Goal: Task Accomplishment & Management: Complete application form

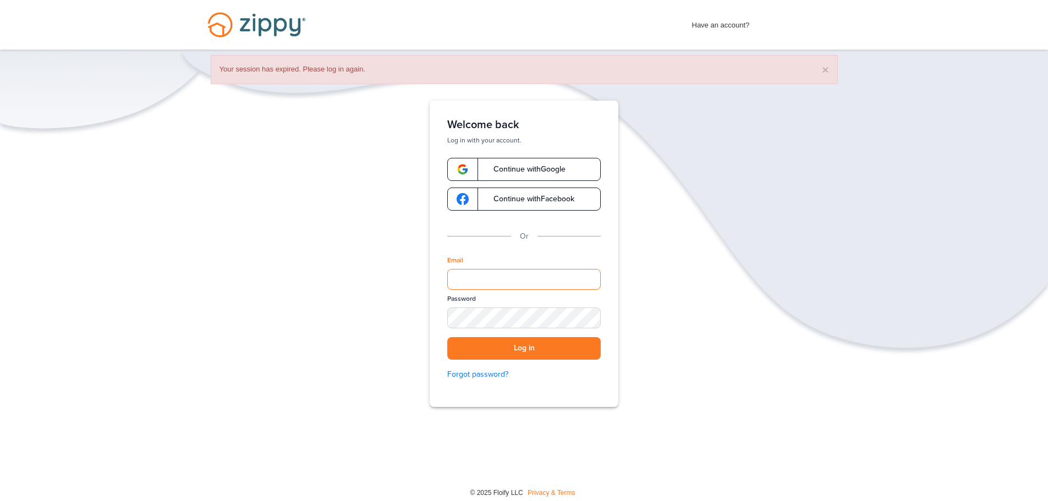
click at [500, 277] on input "Email" at bounding box center [523, 279] width 153 height 21
click at [526, 343] on button "Log in" at bounding box center [523, 348] width 153 height 23
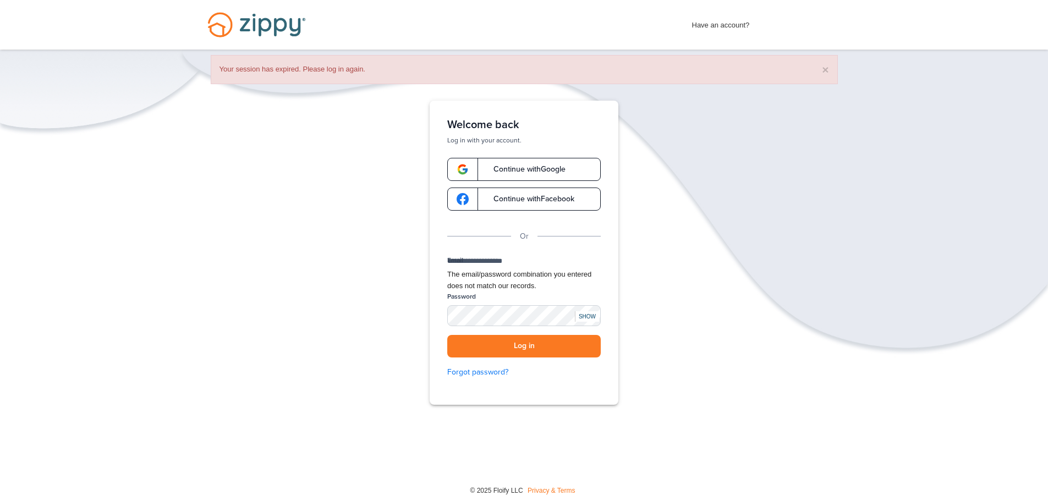
click at [501, 269] on input "**********" at bounding box center [523, 263] width 153 height 14
type input "**********"
click at [522, 357] on button "Log in" at bounding box center [523, 346] width 153 height 23
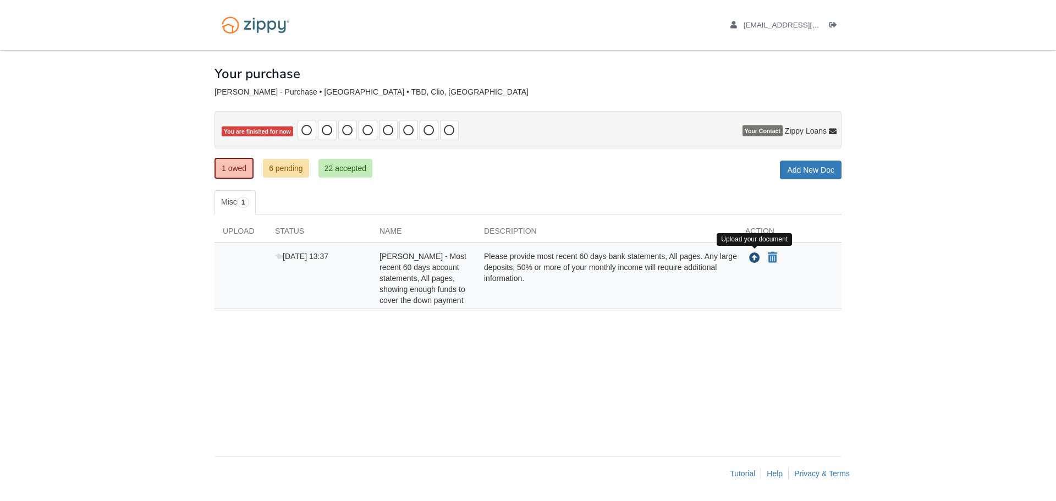
click at [756, 255] on icon "Upload Victoria Brownell - Most recent 60 days account statements, All pages, s…" at bounding box center [754, 258] width 11 height 11
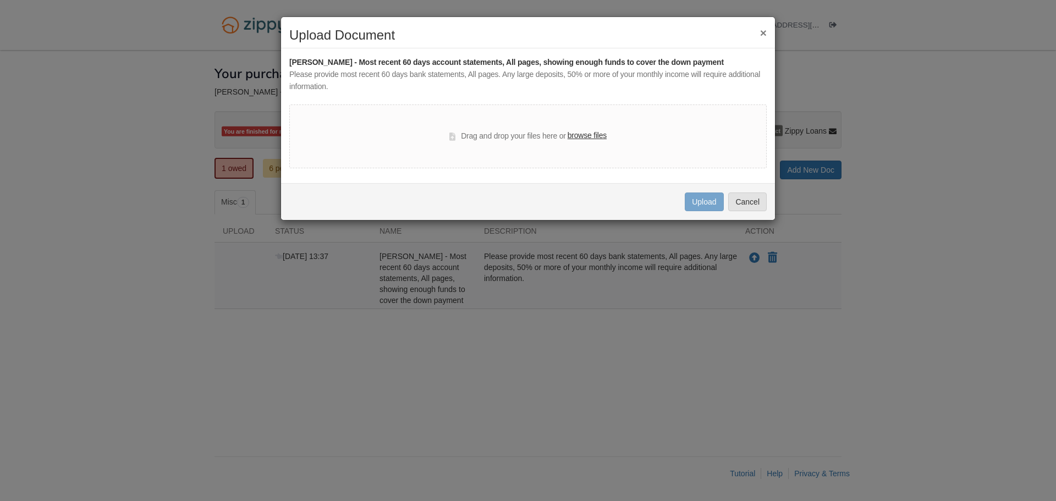
click at [586, 132] on label "browse files" at bounding box center [587, 136] width 39 height 12
click at [0, 0] on input "browse files" at bounding box center [0, 0] width 0 height 0
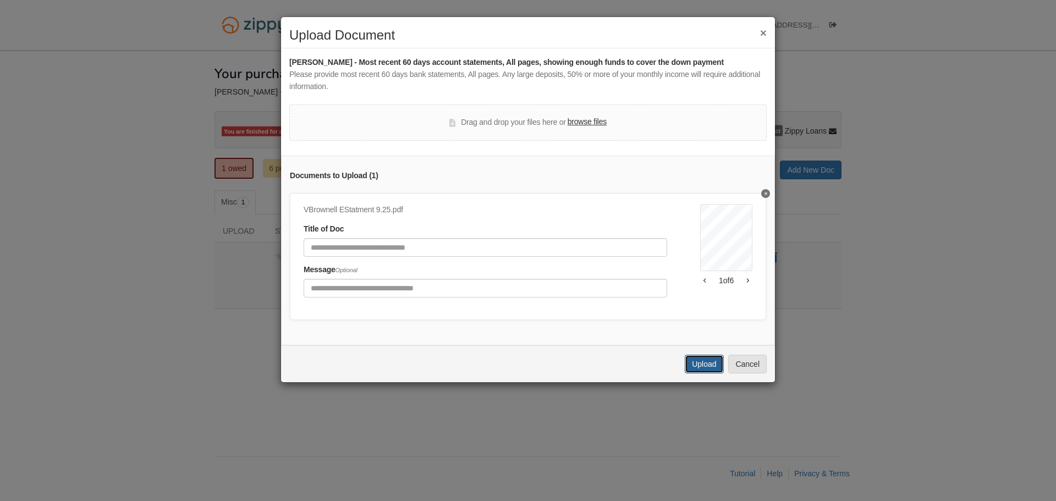
click at [704, 373] on button "Upload" at bounding box center [704, 364] width 38 height 19
click at [594, 118] on label "browse files" at bounding box center [587, 122] width 39 height 12
click at [0, 0] on input "browse files" at bounding box center [0, 0] width 0 height 0
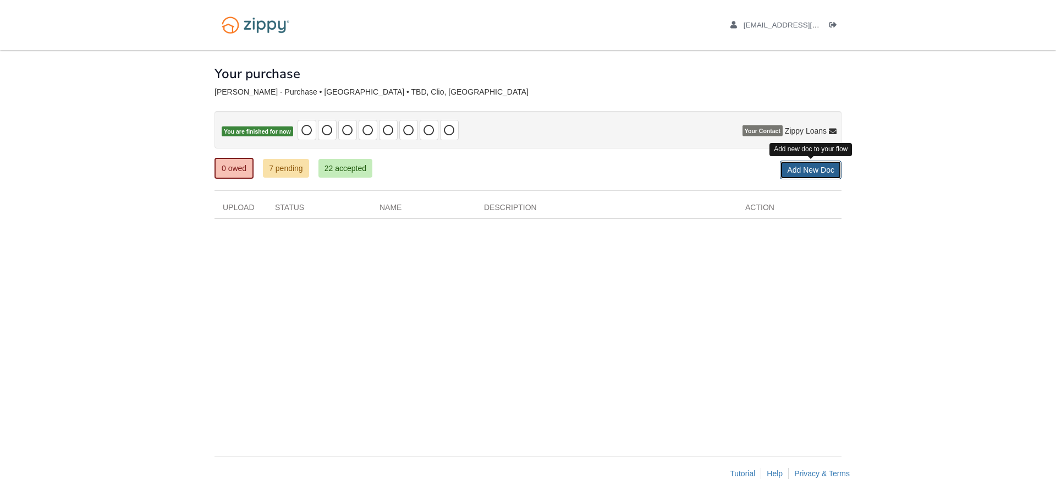
click at [818, 168] on link "Add New Doc" at bounding box center [811, 170] width 62 height 19
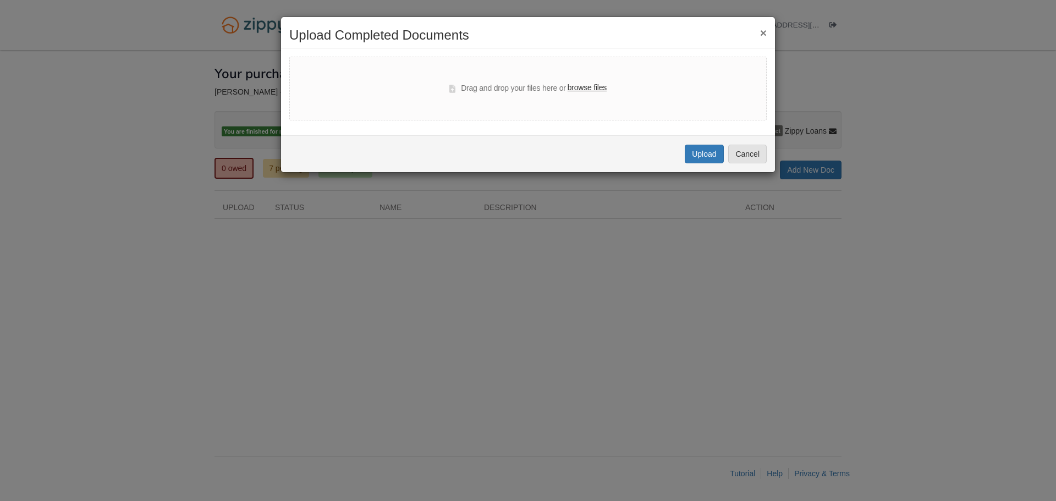
click at [587, 86] on label "browse files" at bounding box center [587, 88] width 39 height 12
click at [0, 0] on input "browse files" at bounding box center [0, 0] width 0 height 0
select select "****"
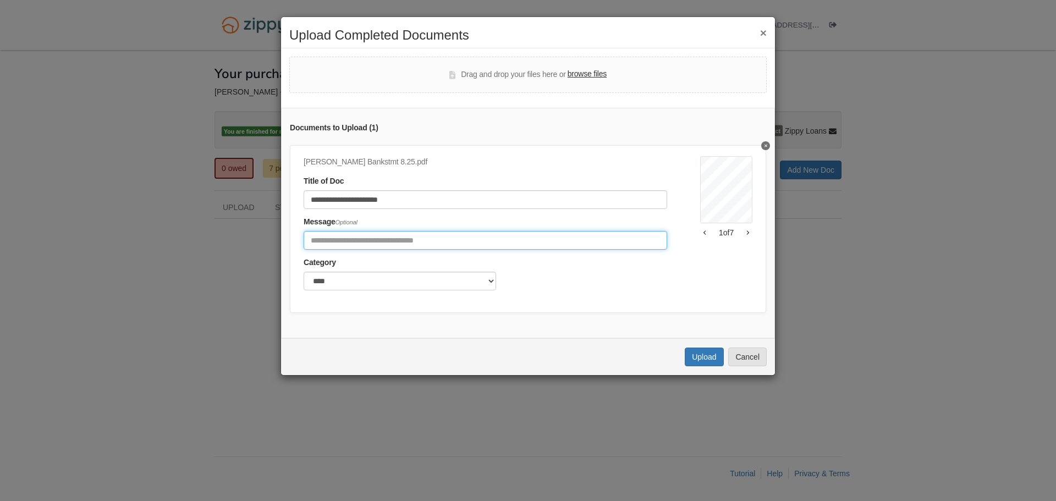
click at [398, 243] on input "Include any comments on this document" at bounding box center [486, 240] width 364 height 19
click at [705, 363] on button "Upload" at bounding box center [704, 357] width 38 height 19
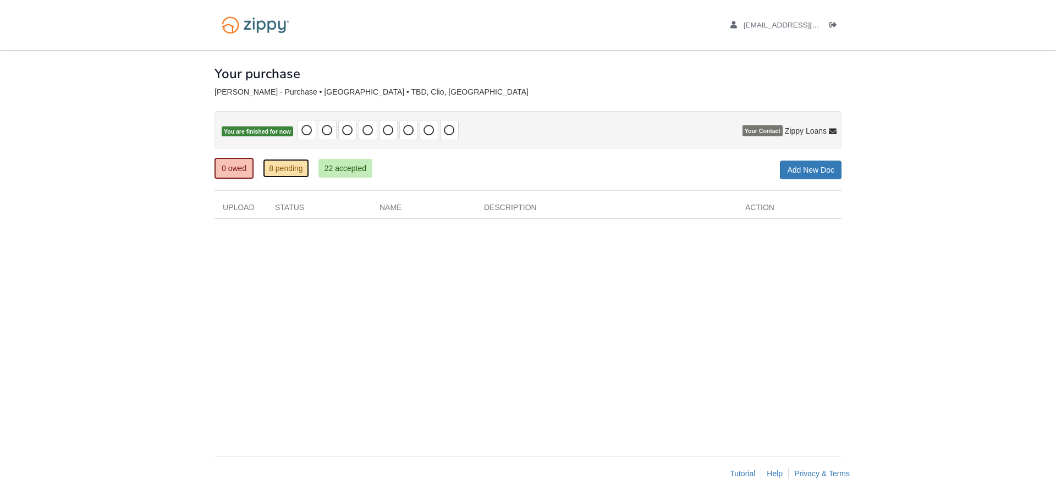
click at [289, 168] on link "8 pending" at bounding box center [286, 168] width 46 height 19
